Goal: Information Seeking & Learning: Learn about a topic

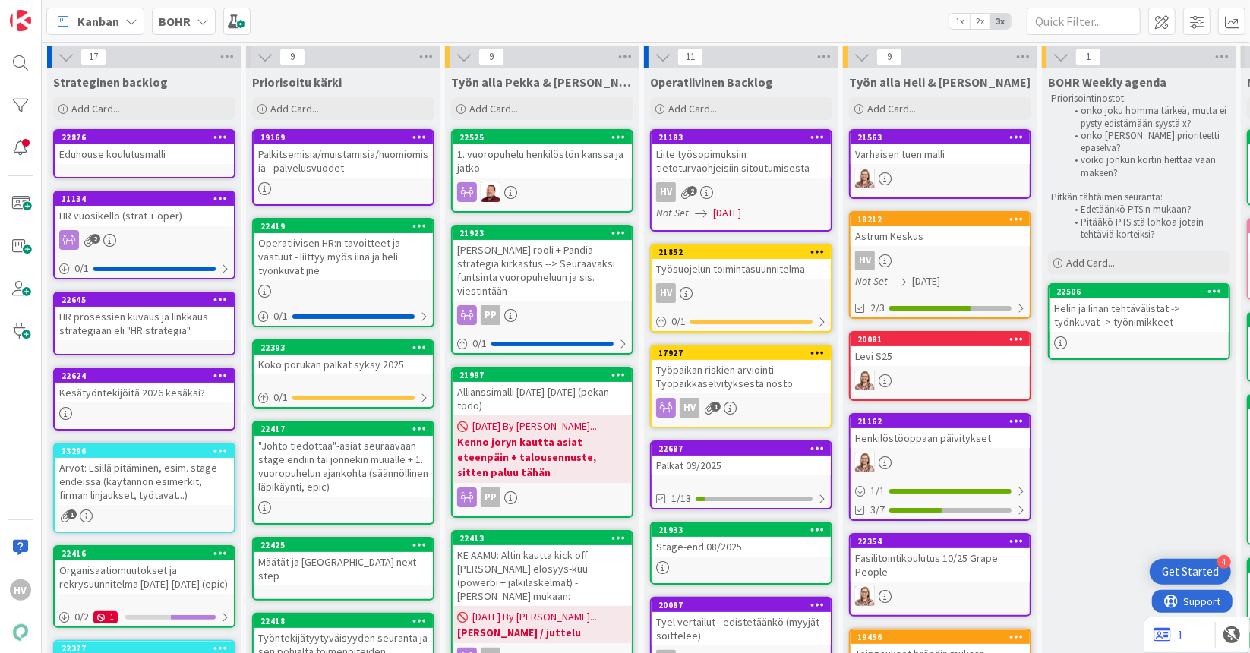
click at [174, 14] on b "BOHR" at bounding box center [175, 21] width 32 height 15
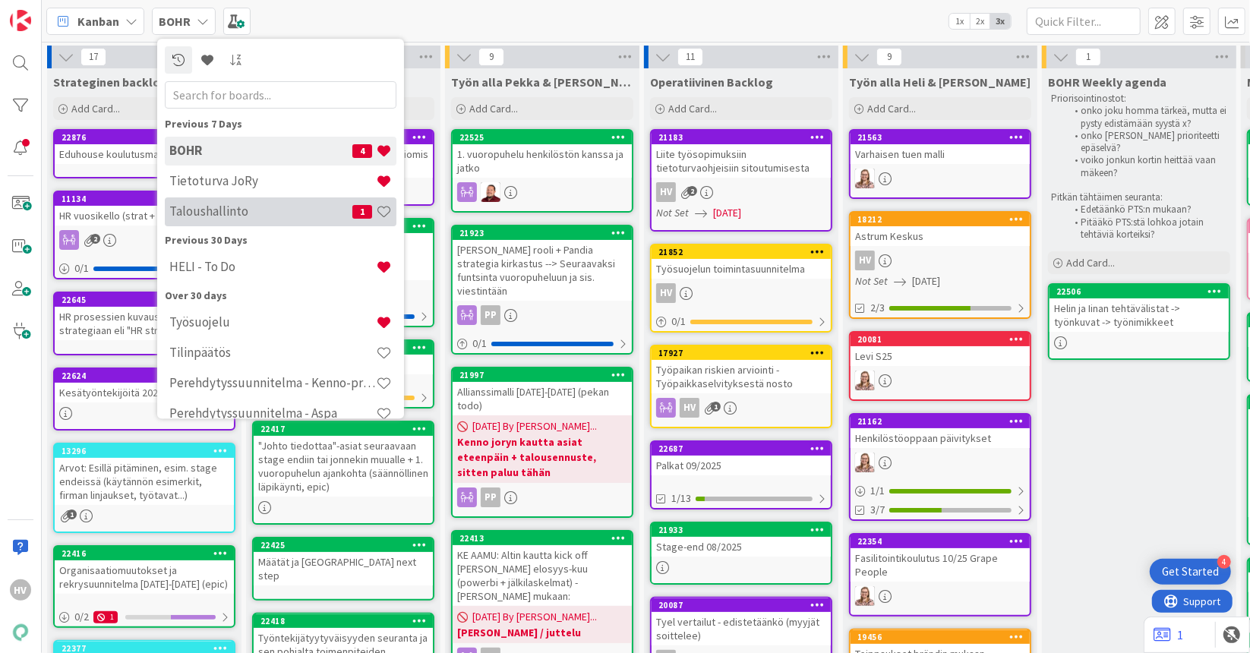
click at [210, 212] on h4 "Taloushallinto" at bounding box center [260, 211] width 183 height 15
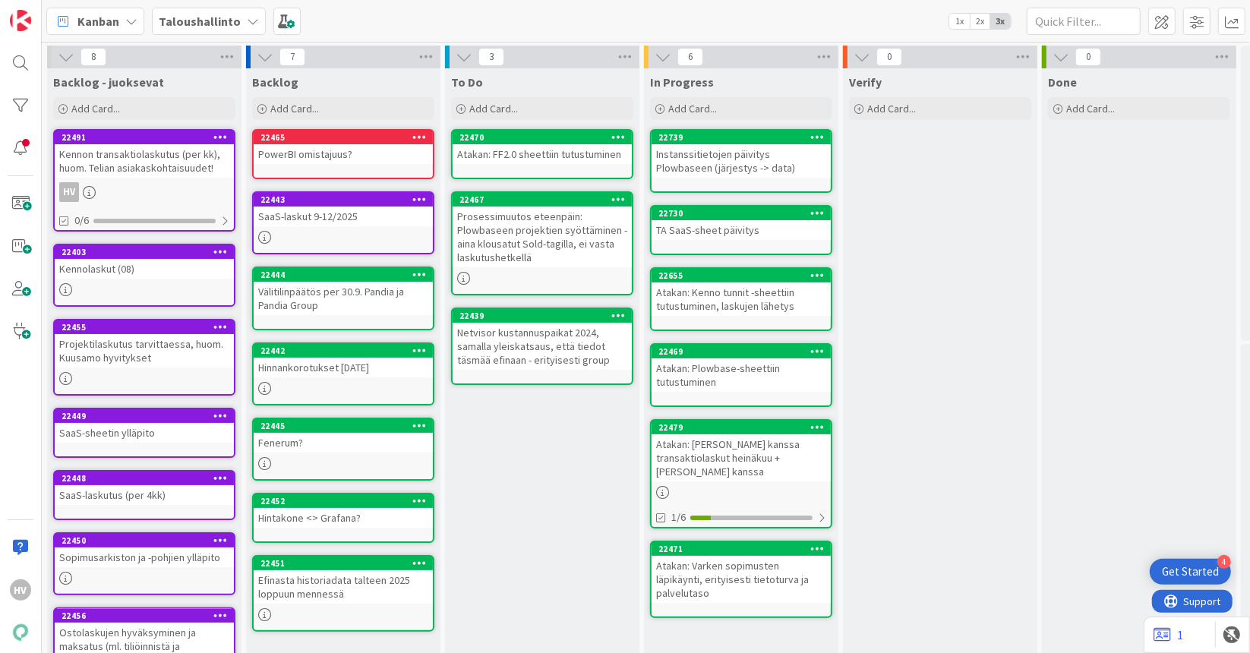
click at [132, 153] on div "Kennon transaktiolaskutus (per kk), huom. Telian asiakaskohtaisuudet!" at bounding box center [144, 160] width 179 height 33
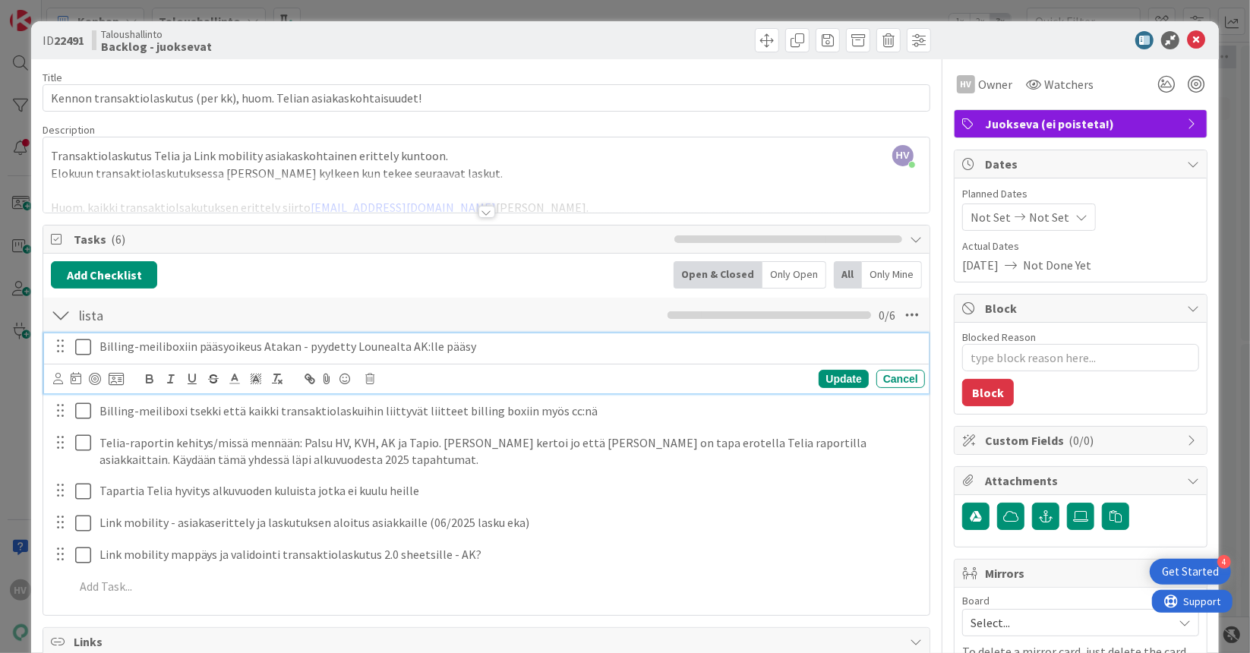
click at [81, 344] on icon at bounding box center [86, 347] width 23 height 18
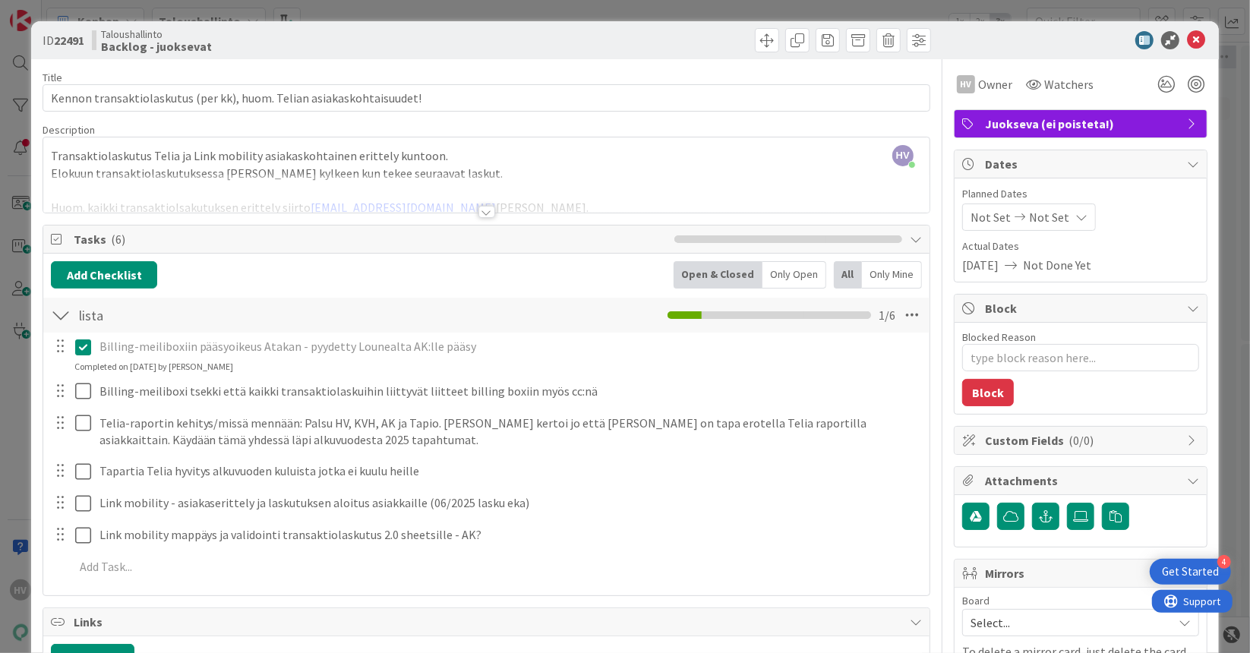
type textarea "x"
click at [478, 216] on div "Title 69 / 128 Kennon transaktiolaskutus (per kk), huom. Telian asiakaskohtaisu…" at bounding box center [487, 620] width 888 height 1122
click at [481, 209] on div at bounding box center [486, 212] width 17 height 12
